Goal: Information Seeking & Learning: Learn about a topic

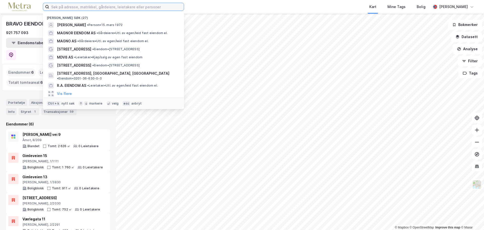
click at [97, 7] on input at bounding box center [116, 7] width 135 height 8
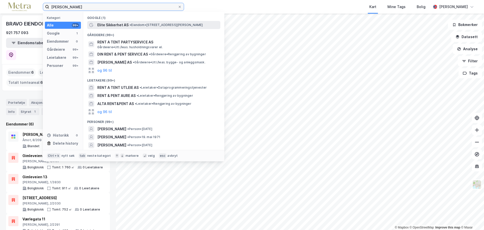
type input "[PERSON_NAME]"
click at [140, 28] on div "Elite Sikkerhet AS • Eiendom • [STREET_ADDRESS][PERSON_NAME]" at bounding box center [153, 25] width 133 height 8
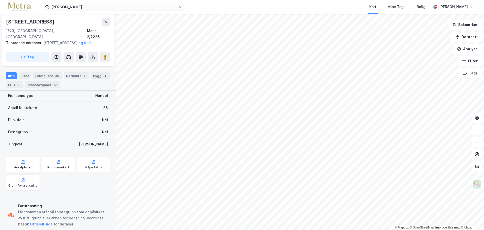
scroll to position [84, 0]
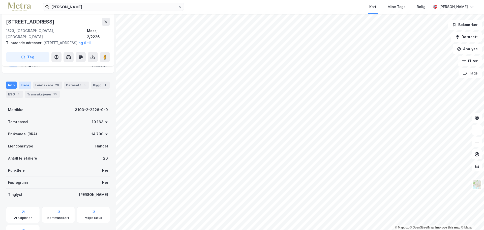
click at [25, 84] on div "Eiere" at bounding box center [25, 84] width 13 height 7
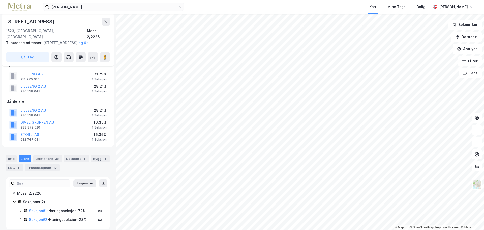
scroll to position [16, 0]
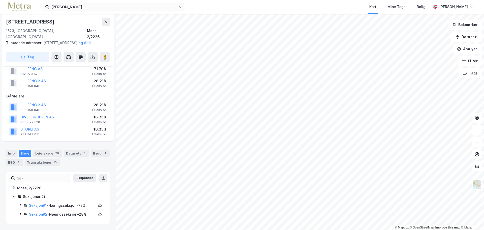
click at [49, 149] on div "Info [PERSON_NAME] 26 Datasett 5 Bygg 1 ESG 3 Transaksjoner 10" at bounding box center [58, 155] width 116 height 24
click at [49, 151] on div "Leietakere 26" at bounding box center [47, 152] width 29 height 7
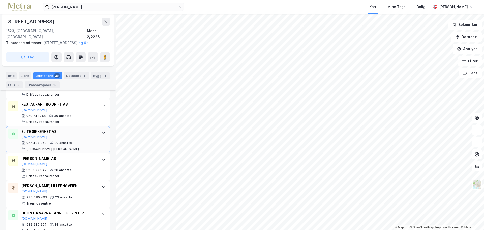
scroll to position [231, 0]
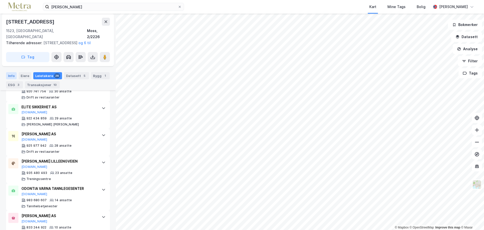
click at [14, 75] on div "Info" at bounding box center [11, 75] width 11 height 7
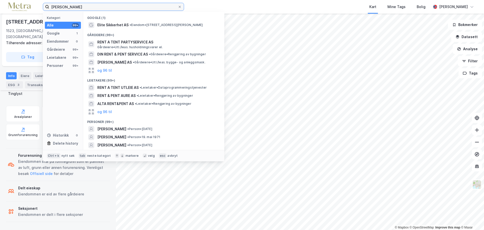
click at [84, 5] on input "[PERSON_NAME]" at bounding box center [113, 7] width 129 height 8
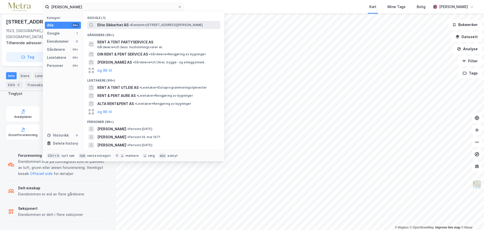
click at [109, 23] on span "Elite Sikkerhet AS" at bounding box center [112, 25] width 31 height 6
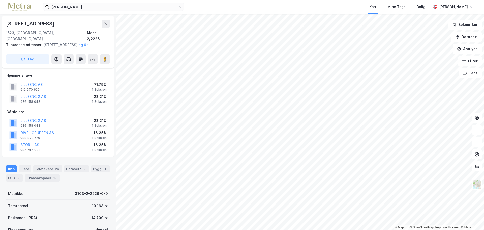
scroll to position [185, 0]
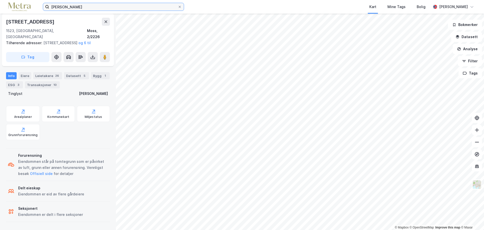
click at [88, 6] on input "[PERSON_NAME]" at bounding box center [113, 7] width 129 height 8
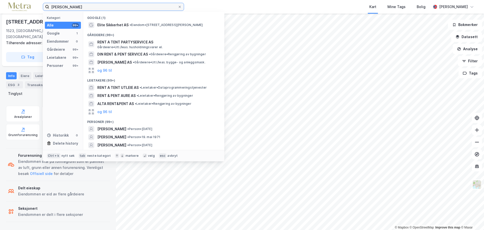
click at [88, 6] on input "[PERSON_NAME]" at bounding box center [113, 7] width 129 height 8
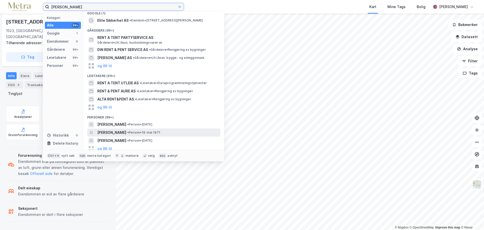
scroll to position [7, 0]
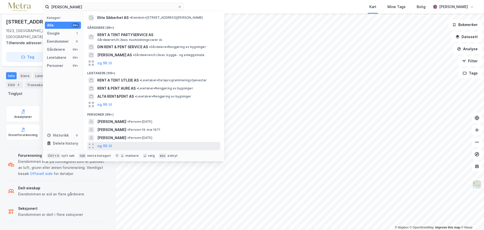
click at [118, 144] on div "og 96 til" at bounding box center [153, 146] width 133 height 8
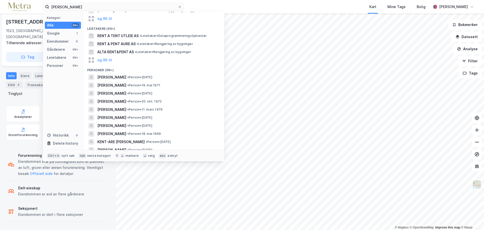
scroll to position [83, 0]
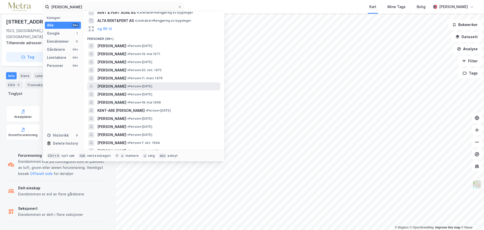
click at [142, 87] on span "• Person • [DATE]" at bounding box center [139, 86] width 25 height 4
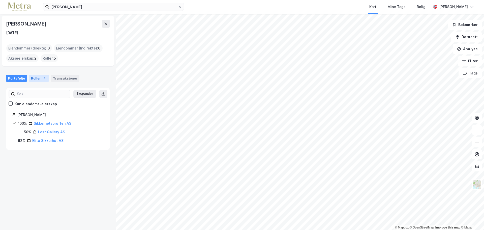
click at [38, 79] on div "Roller 5" at bounding box center [39, 78] width 20 height 7
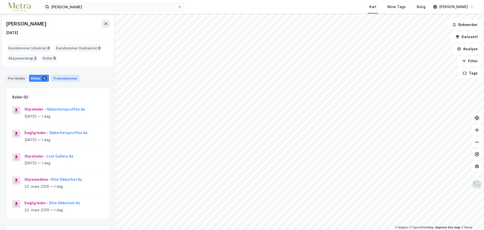
click at [65, 76] on div "Transaksjoner" at bounding box center [65, 78] width 28 height 7
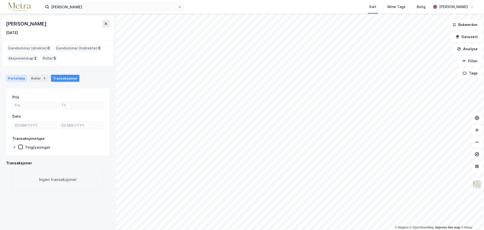
click at [22, 79] on div "Portefølje" at bounding box center [16, 78] width 21 height 7
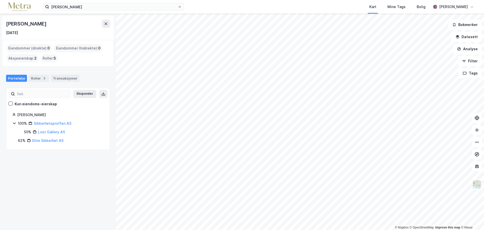
click at [47, 59] on div "Roller : 5" at bounding box center [49, 58] width 17 height 8
click at [42, 77] on div "5" at bounding box center [44, 78] width 5 height 5
